Goal: Information Seeking & Learning: Learn about a topic

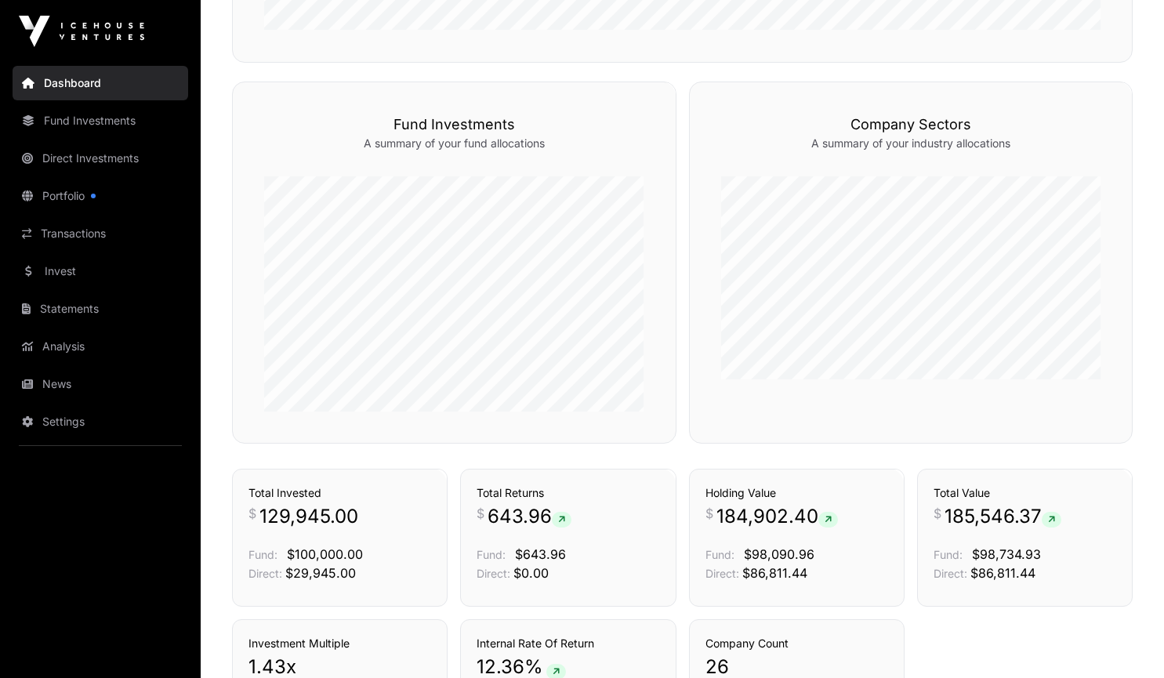
scroll to position [780, 0]
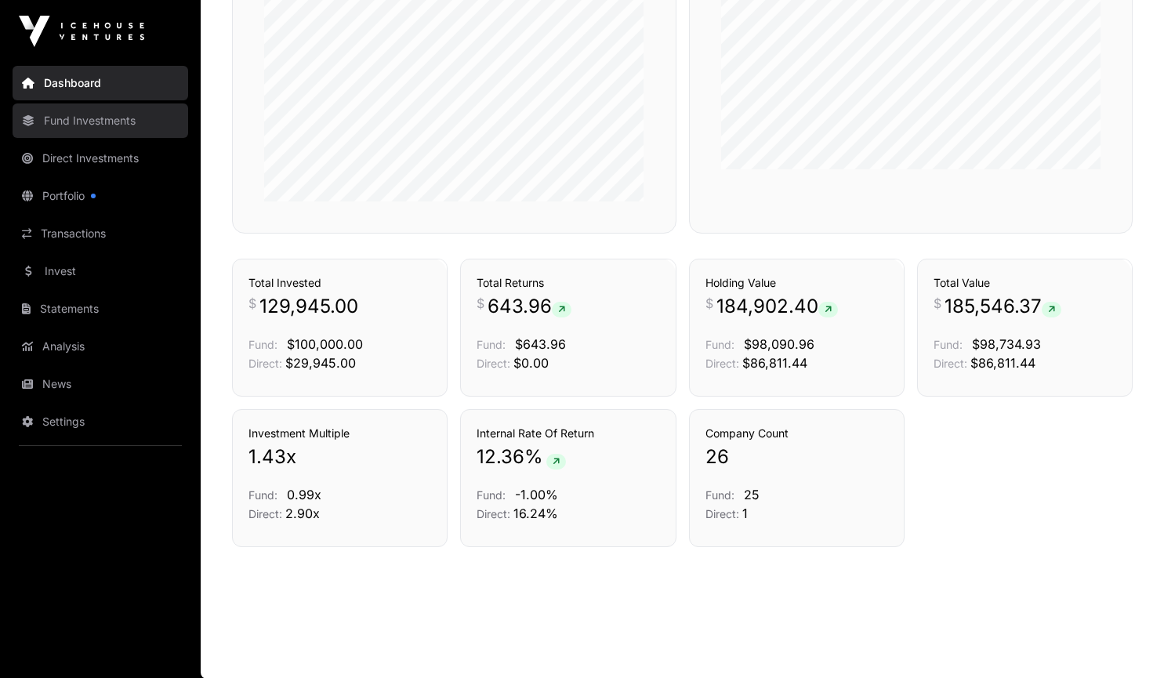
click at [119, 118] on link "Fund Investments" at bounding box center [101, 120] width 176 height 34
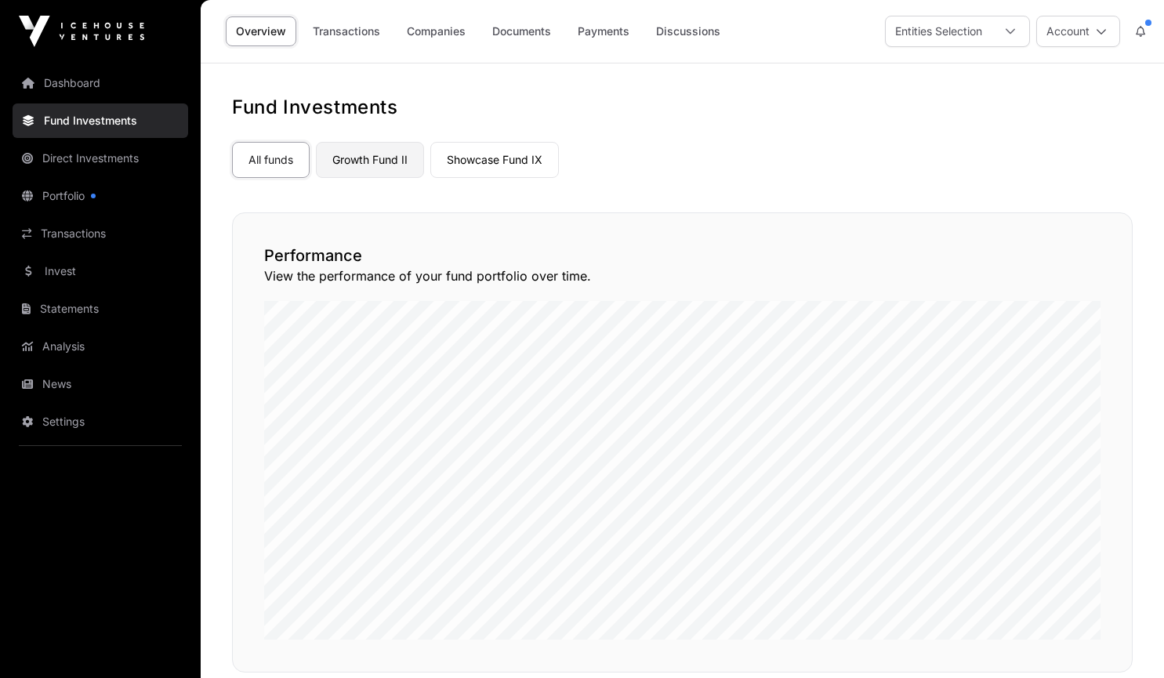
click at [371, 157] on link "Growth Fund II" at bounding box center [370, 160] width 108 height 36
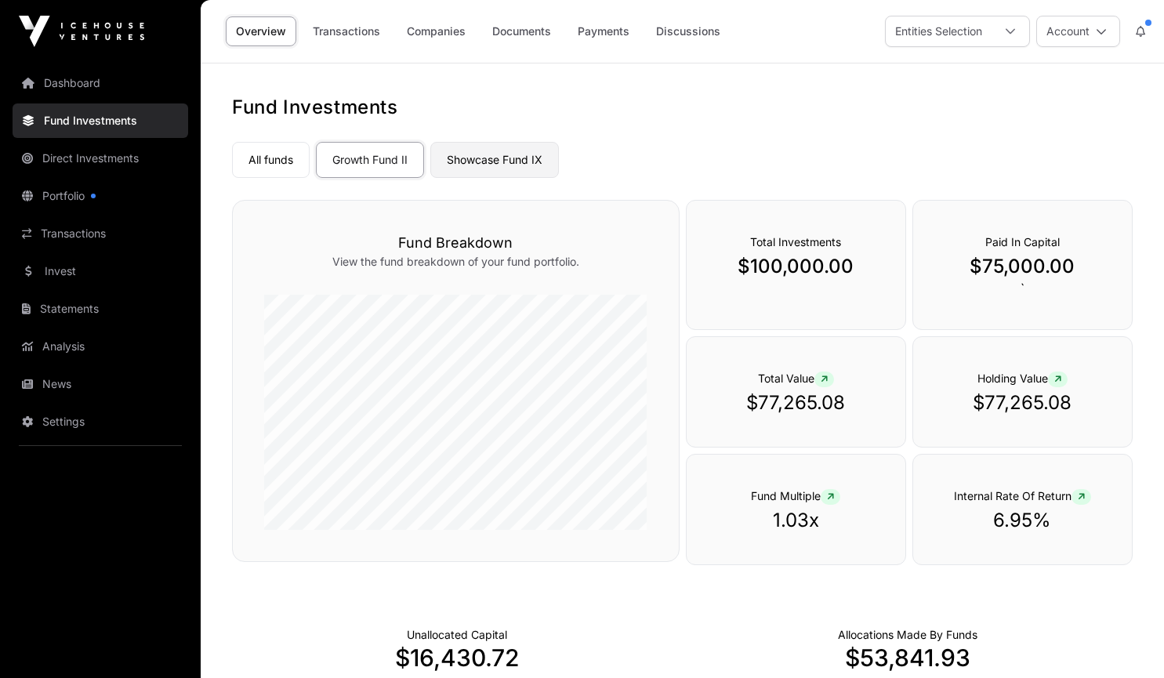
click at [444, 163] on link "Showcase Fund IX" at bounding box center [494, 160] width 128 height 36
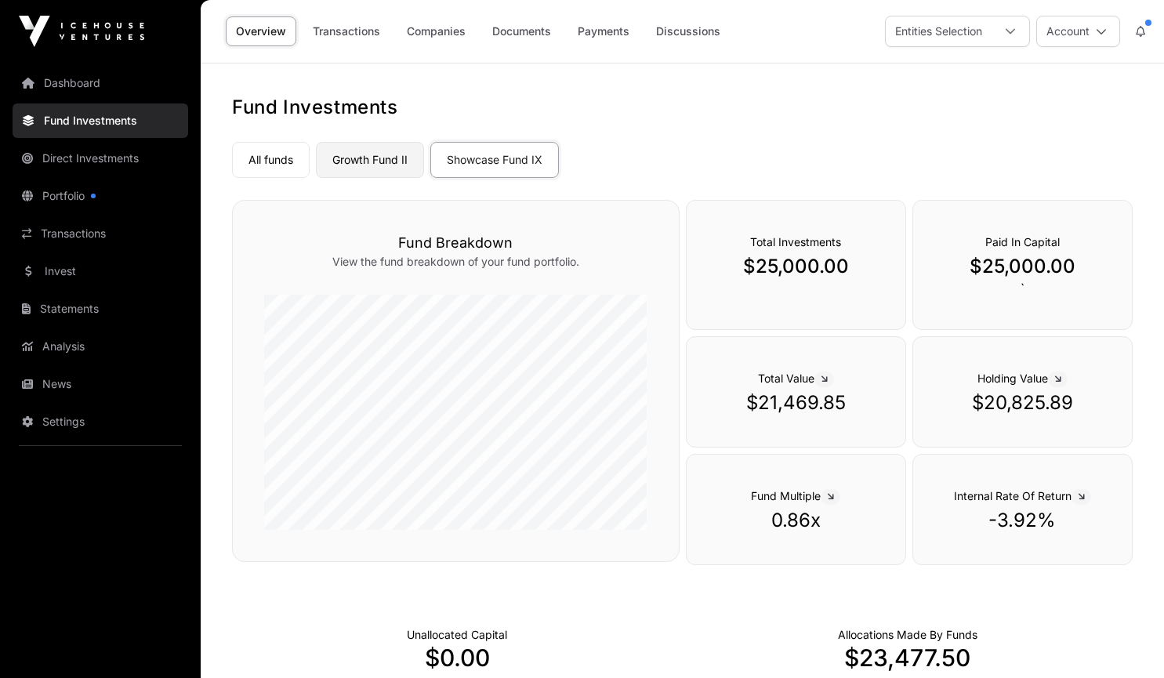
click at [357, 151] on link "Growth Fund II" at bounding box center [370, 160] width 108 height 36
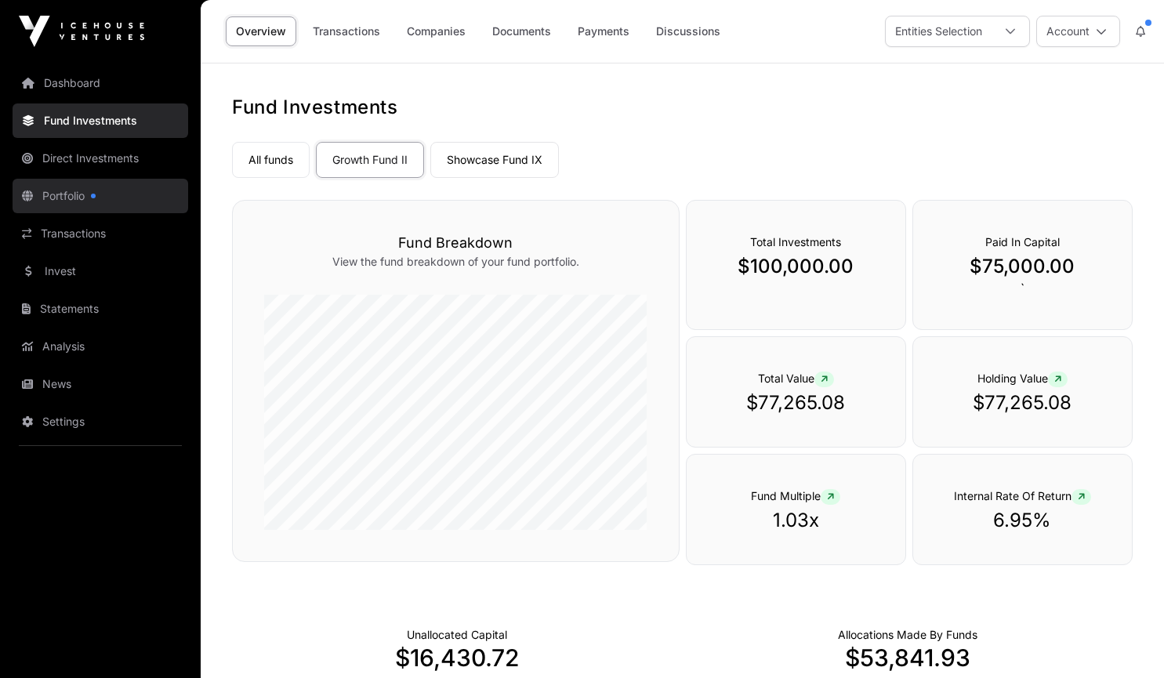
click at [96, 191] on link "Portfolio" at bounding box center [101, 196] width 176 height 34
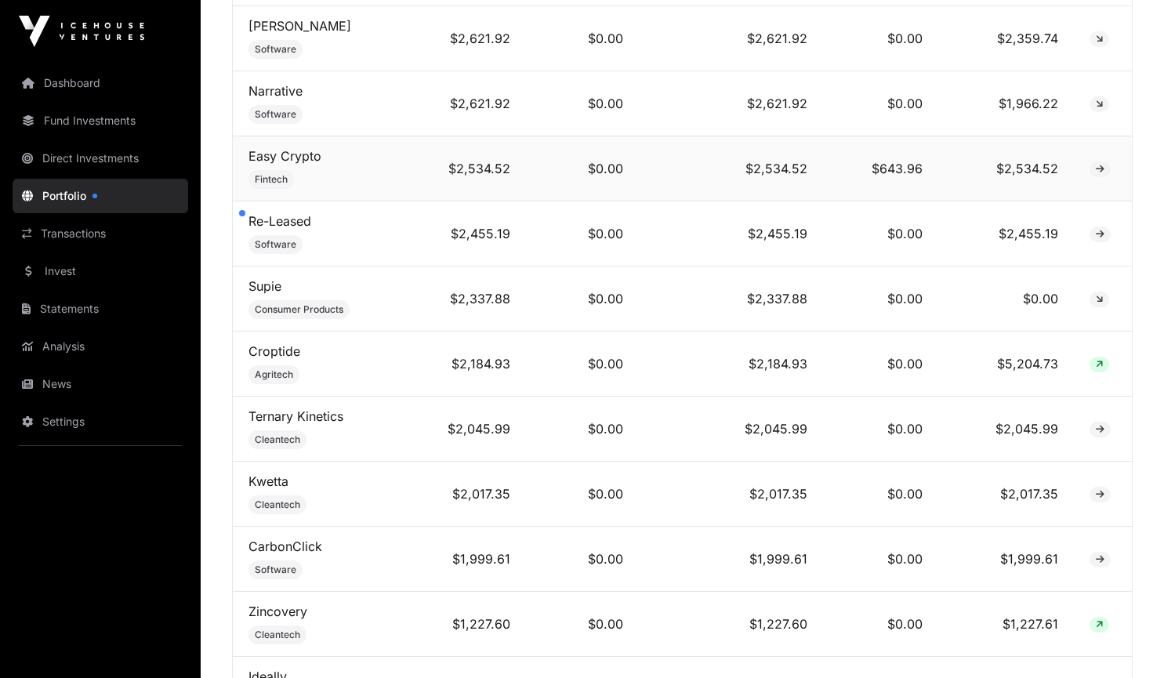
scroll to position [1802, 0]
